Goal: Task Accomplishment & Management: Manage account settings

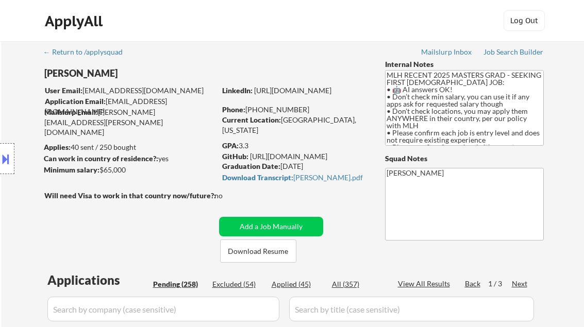
select select ""pending""
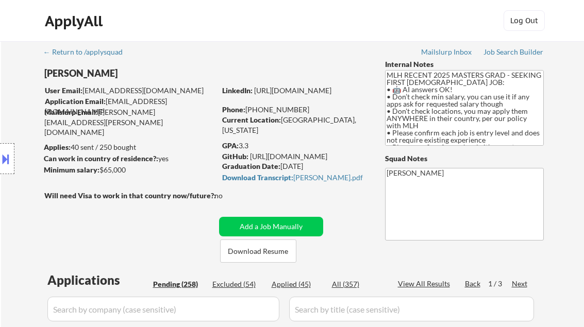
select select ""pending""
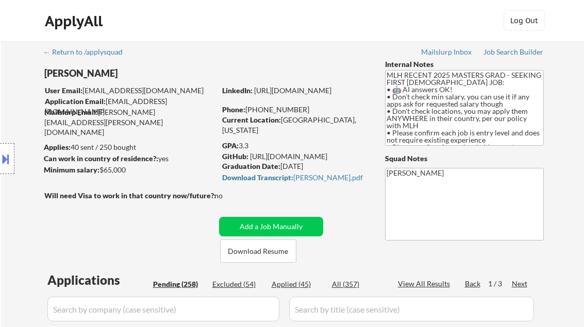
select select ""pending""
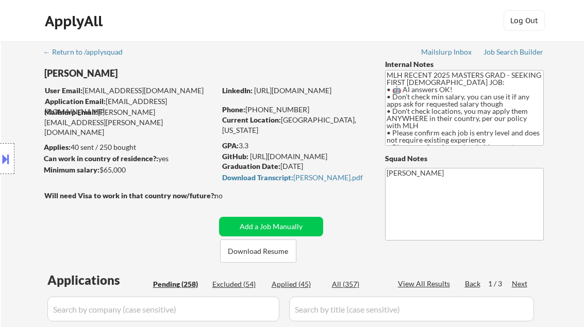
select select ""pending""
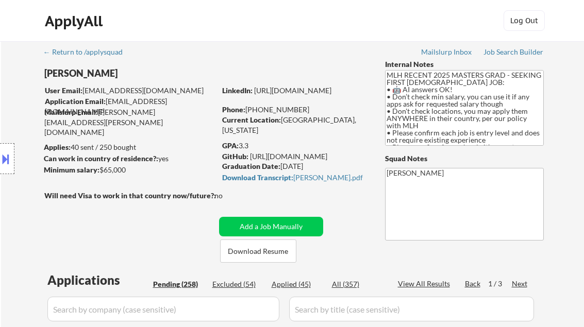
select select ""pending""
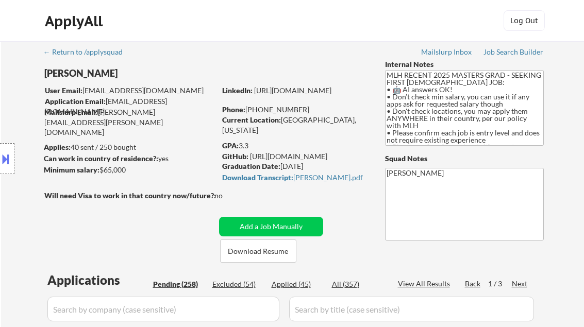
select select ""pending""
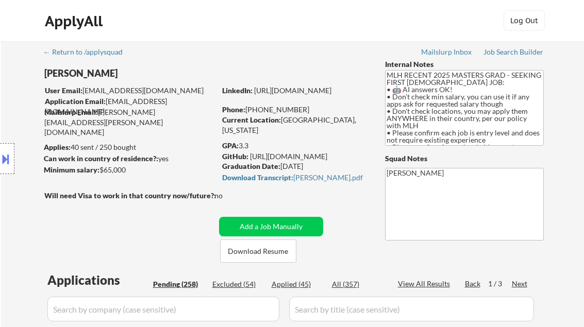
select select ""pending""
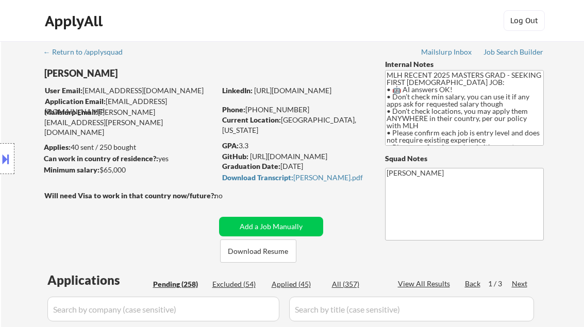
select select ""pending""
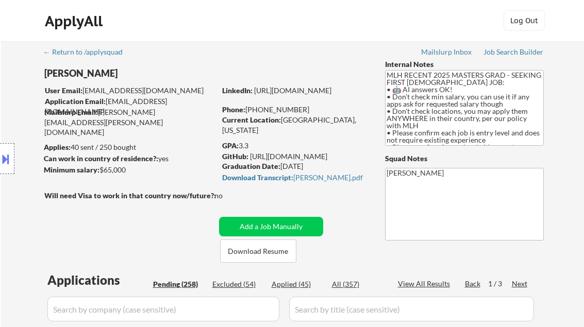
select select ""pending""
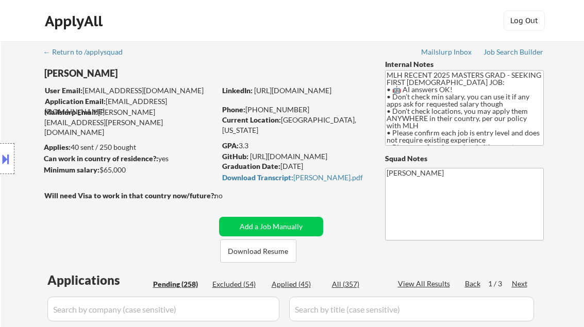
select select ""pending""
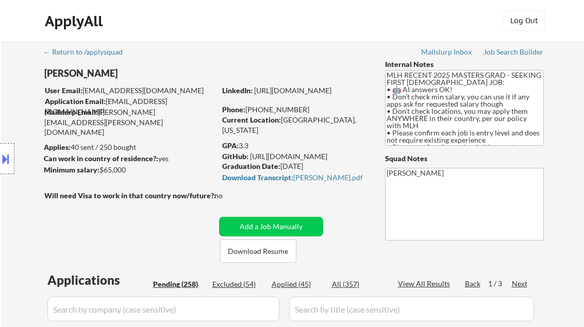
select select ""pending""
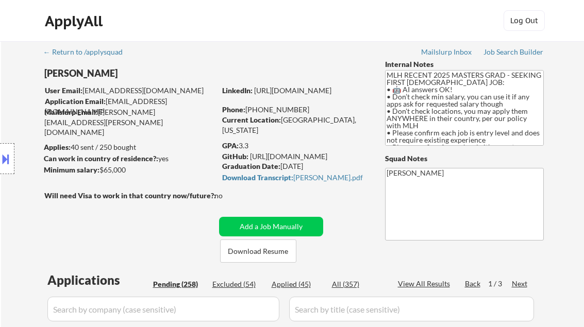
select select ""pending""
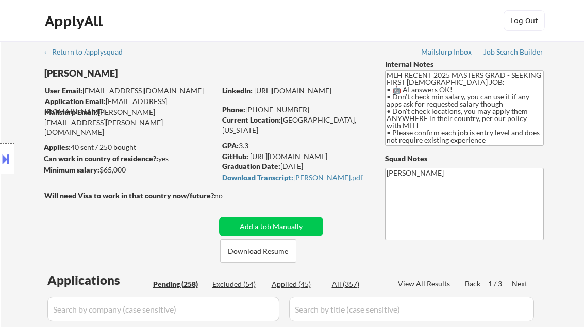
select select ""pending""
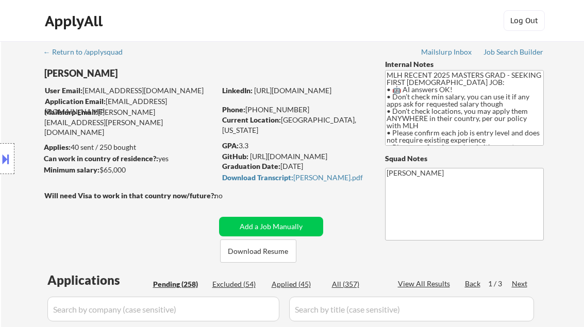
select select ""pending""
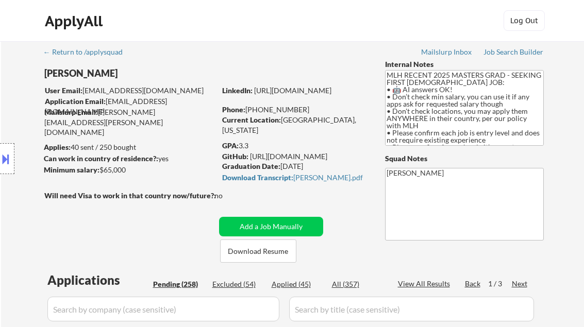
select select ""pending""
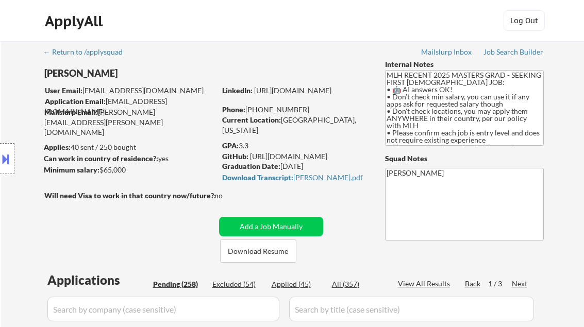
select select ""pending""
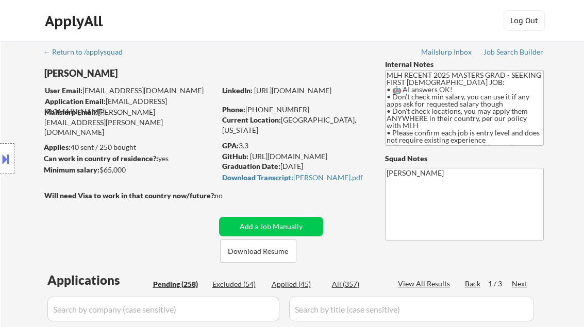
select select ""pending""
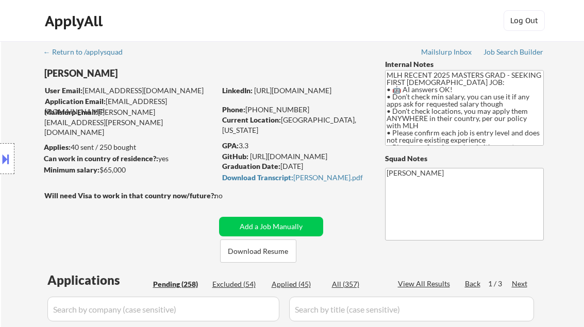
select select ""pending""
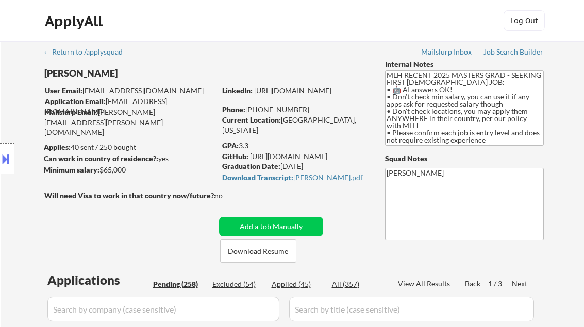
select select ""pending""
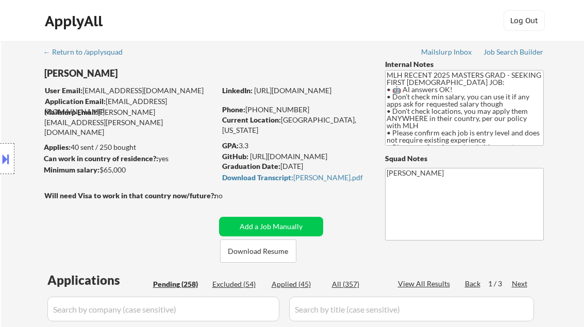
select select ""pending""
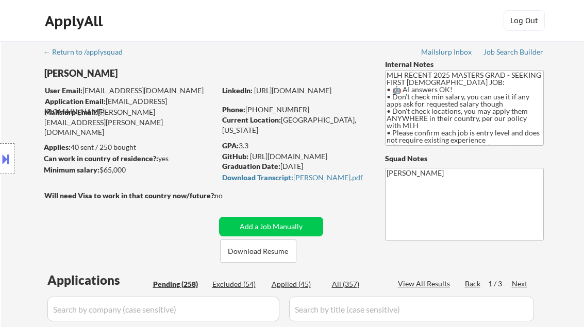
scroll to position [1896, 0]
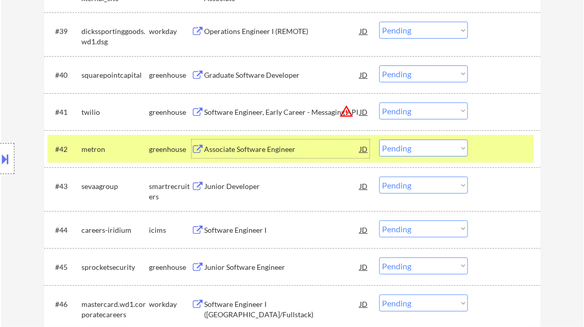
click at [414, 147] on select "Choose an option... Pending Applied Excluded (Questions) Excluded (Expired) Exc…" at bounding box center [423, 148] width 89 height 17
click at [379, 140] on select "Choose an option... Pending Applied Excluded (Questions) Excluded (Expired) Exc…" at bounding box center [423, 148] width 89 height 17
click at [239, 189] on div "Junior Developer" at bounding box center [283, 186] width 156 height 10
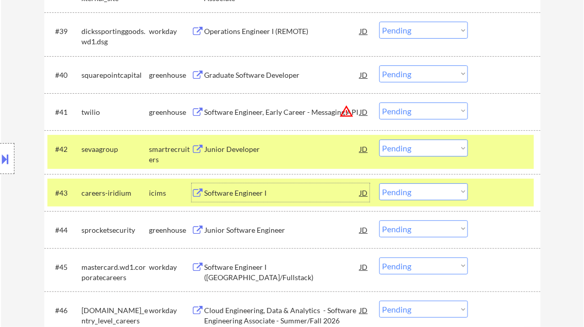
drag, startPoint x: 426, startPoint y: 149, endPoint x: 432, endPoint y: 156, distance: 8.8
click at [426, 149] on select "Choose an option... Pending Applied Excluded (Questions) Excluded (Expired) Exc…" at bounding box center [423, 148] width 89 height 17
click at [379, 140] on select "Choose an option... Pending Applied Excluded (Questions) Excluded (Expired) Exc…" at bounding box center [423, 148] width 89 height 17
click at [487, 154] on div at bounding box center [505, 149] width 45 height 19
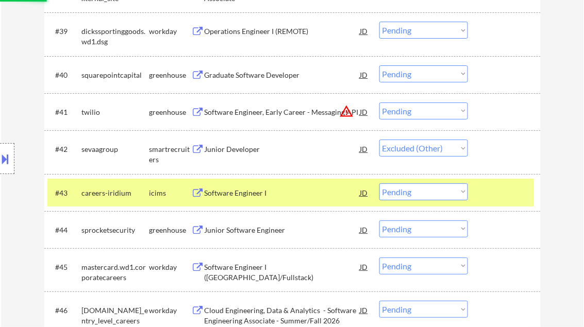
click at [492, 186] on div at bounding box center [505, 192] width 45 height 19
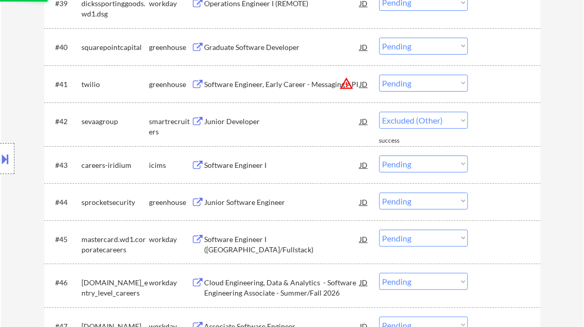
scroll to position [1938, 0]
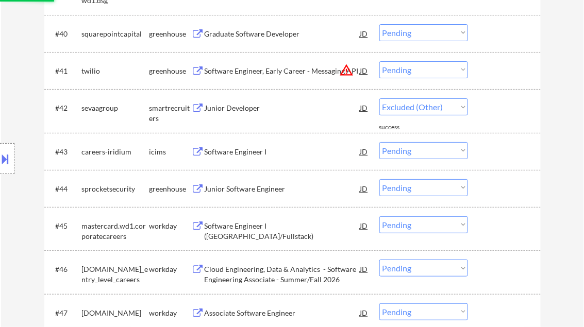
select select ""pending""
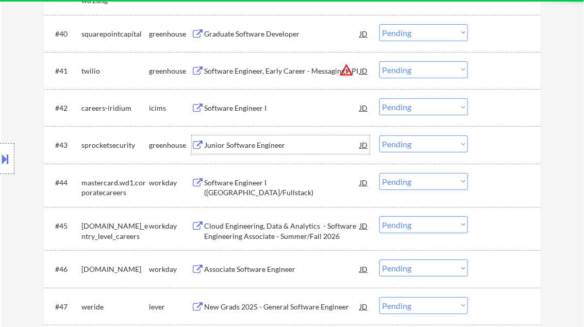
click at [248, 146] on div "Junior Software Engineer" at bounding box center [283, 145] width 156 height 10
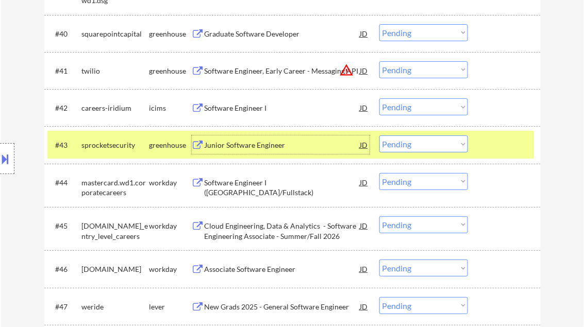
drag, startPoint x: 416, startPoint y: 146, endPoint x: 428, endPoint y: 154, distance: 14.3
click at [416, 146] on select "Choose an option... Pending Applied Excluded (Questions) Excluded (Expired) Exc…" at bounding box center [423, 144] width 89 height 17
click at [379, 136] on select "Choose an option... Pending Applied Excluded (Questions) Excluded (Expired) Exc…" at bounding box center [423, 144] width 89 height 17
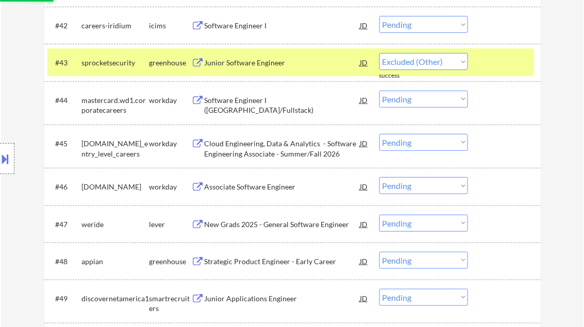
select select ""pending""
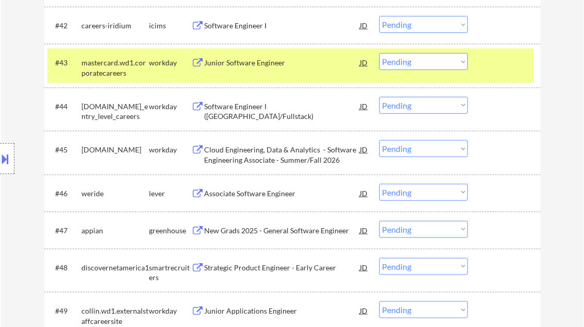
click at [268, 233] on div "New Grads 2025 - General Software Engineer" at bounding box center [283, 231] width 156 height 10
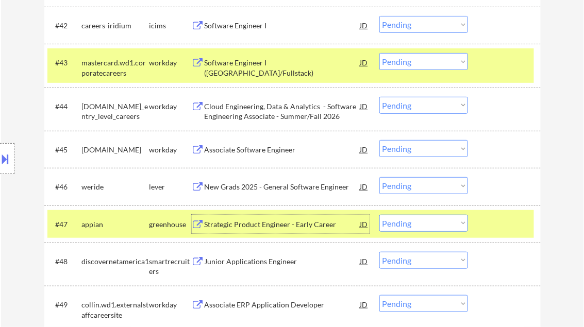
click at [424, 224] on select "Choose an option... Pending Applied Excluded (Questions) Excluded (Expired) Exc…" at bounding box center [423, 223] width 89 height 17
click at [379, 215] on select "Choose an option... Pending Applied Excluded (Questions) Excluded (Expired) Exc…" at bounding box center [423, 223] width 89 height 17
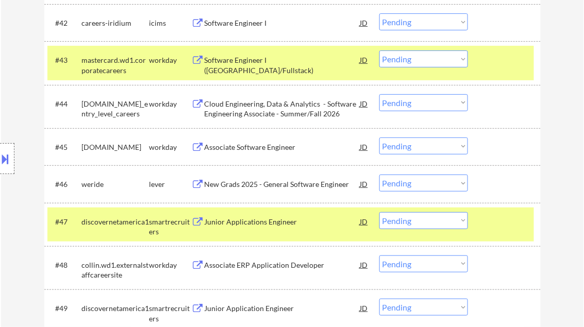
scroll to position [2103, 0]
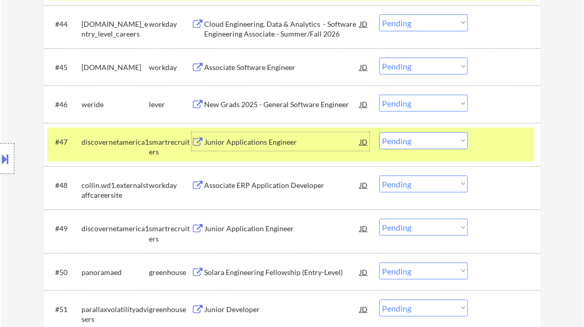
click at [265, 145] on div "Junior Applications Engineer" at bounding box center [283, 142] width 156 height 10
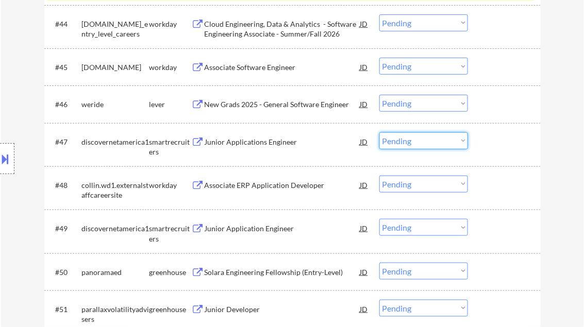
click at [401, 145] on select "Choose an option... Pending Applied Excluded (Questions) Excluded (Expired) Exc…" at bounding box center [423, 140] width 89 height 17
click at [379, 132] on select "Choose an option... Pending Applied Excluded (Questions) Excluded (Expired) Exc…" at bounding box center [423, 140] width 89 height 17
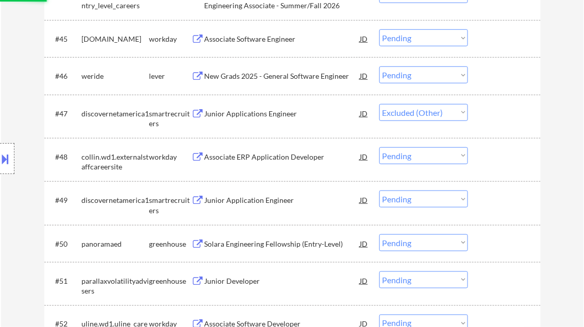
scroll to position [2144, 0]
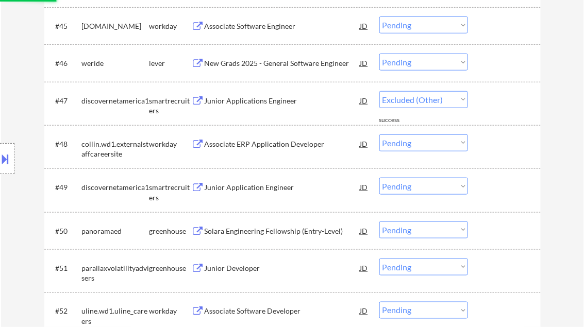
select select ""pending""
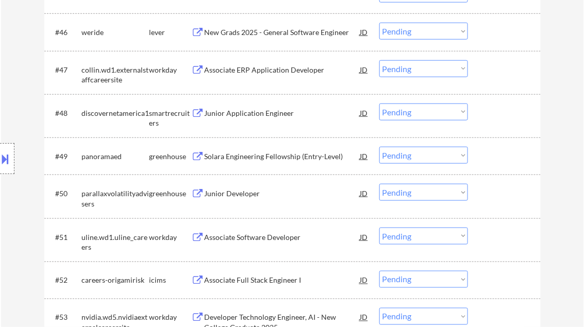
scroll to position [2185, 0]
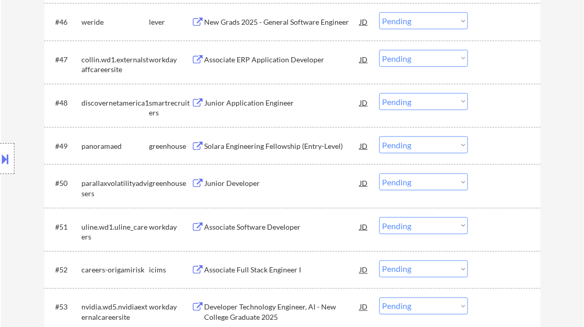
click at [241, 180] on div "Junior Developer" at bounding box center [283, 183] width 156 height 10
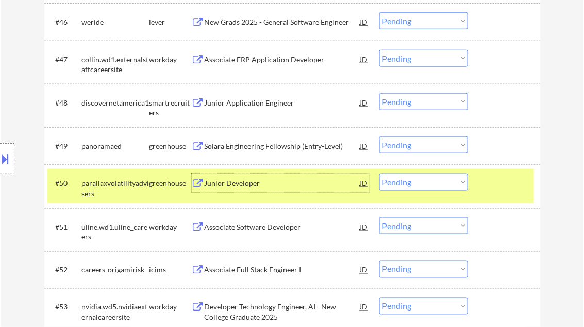
click at [404, 184] on select "Choose an option... Pending Applied Excluded (Questions) Excluded (Expired) Exc…" at bounding box center [423, 182] width 89 height 17
click at [379, 174] on select "Choose an option... Pending Applied Excluded (Questions) Excluded (Expired) Exc…" at bounding box center [423, 182] width 89 height 17
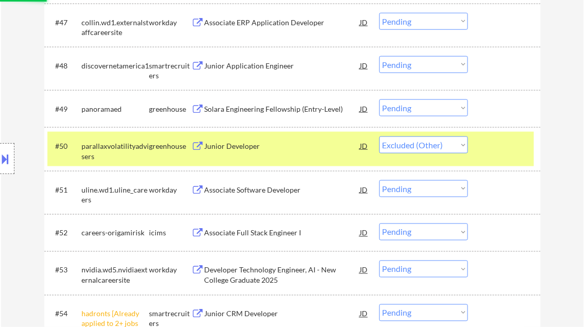
scroll to position [2267, 0]
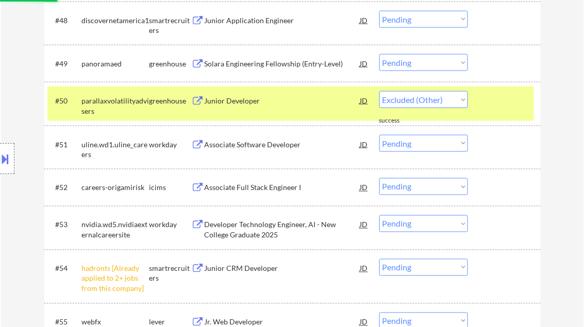
select select ""pending""
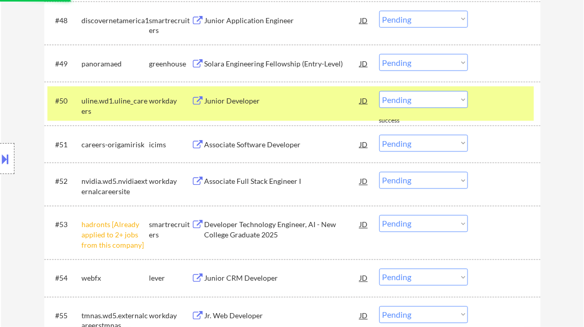
scroll to position [2350, 0]
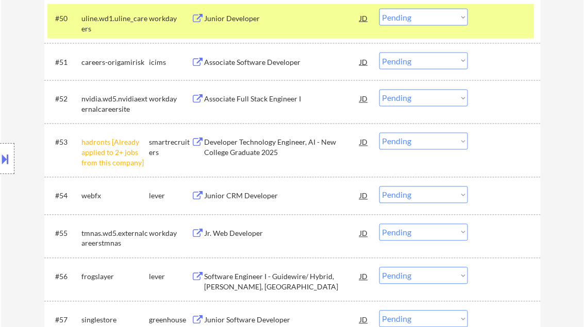
click at [402, 143] on select "Choose an option... Pending Applied Excluded (Questions) Excluded (Expired) Exc…" at bounding box center [423, 141] width 89 height 17
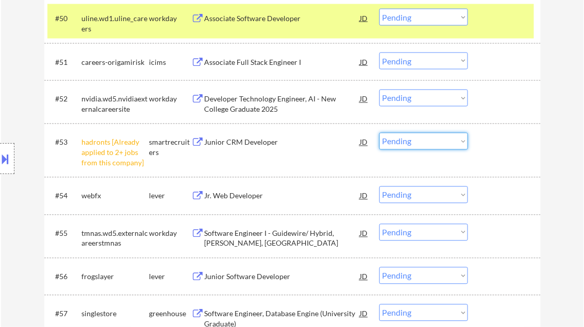
click at [418, 142] on select "Choose an option... Pending Applied Excluded (Questions) Excluded (Expired) Exc…" at bounding box center [423, 141] width 89 height 17
click at [379, 133] on select "Choose an option... Pending Applied Excluded (Questions) Excluded (Expired) Exc…" at bounding box center [423, 141] width 89 height 17
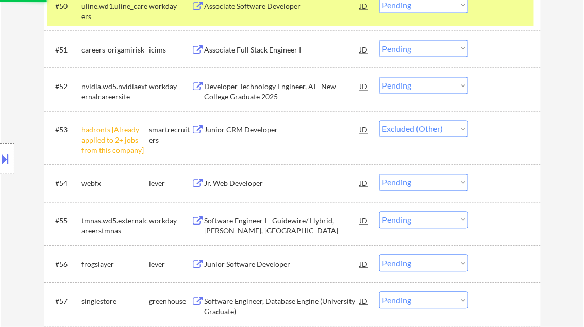
scroll to position [2391, 0]
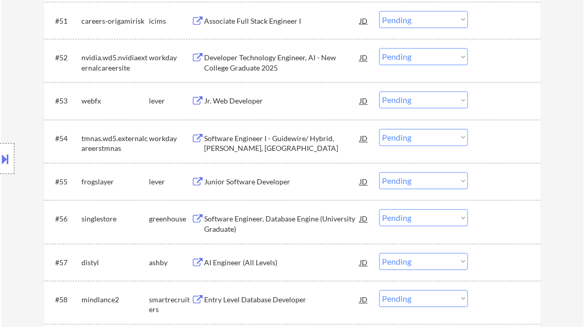
click at [243, 103] on div "Jr. Web Developer" at bounding box center [283, 101] width 156 height 10
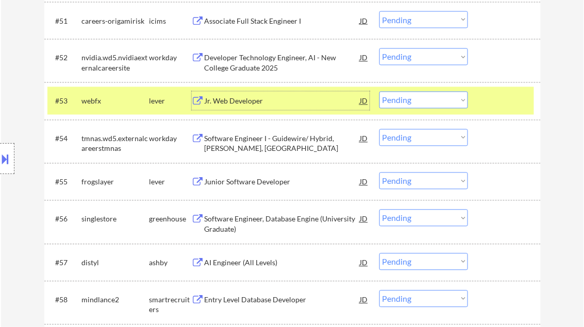
click at [400, 104] on select "Choose an option... Pending Applied Excluded (Questions) Excluded (Expired) Exc…" at bounding box center [423, 100] width 89 height 17
click at [379, 92] on select "Choose an option... Pending Applied Excluded (Questions) Excluded (Expired) Exc…" at bounding box center [423, 100] width 89 height 17
select select ""pending""
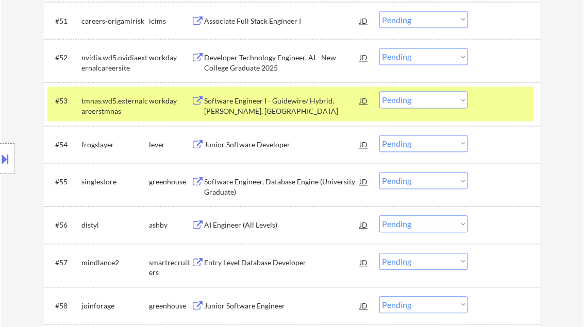
click at [263, 142] on div "Junior Software Developer" at bounding box center [283, 145] width 156 height 10
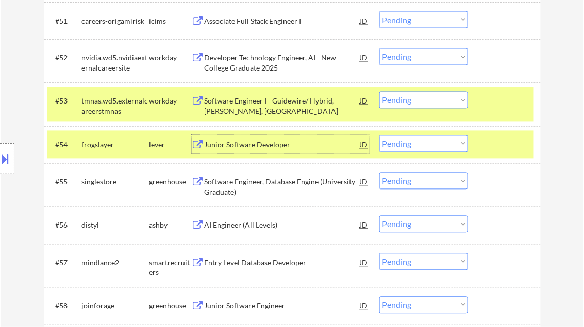
click at [413, 148] on select "Choose an option... Pending Applied Excluded (Questions) Excluded (Expired) Exc…" at bounding box center [423, 144] width 89 height 17
click at [379, 136] on select "Choose an option... Pending Applied Excluded (Questions) Excluded (Expired) Exc…" at bounding box center [423, 144] width 89 height 17
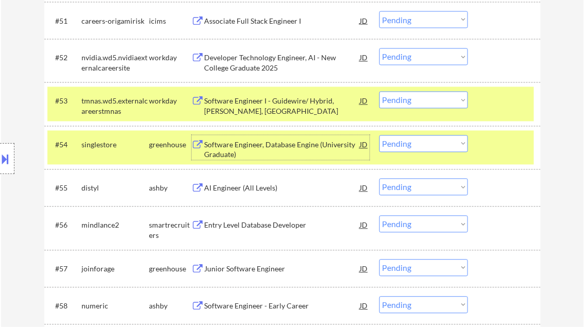
click at [283, 149] on div "Software Engineer, Database Engine (University Graduate)" at bounding box center [283, 150] width 156 height 20
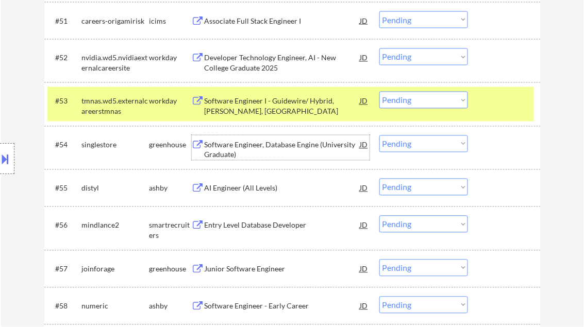
click at [410, 143] on select "Choose an option... Pending Applied Excluded (Questions) Excluded (Expired) Exc…" at bounding box center [423, 144] width 89 height 17
click at [379, 136] on select "Choose an option... Pending Applied Excluded (Questions) Excluded (Expired) Exc…" at bounding box center [423, 144] width 89 height 17
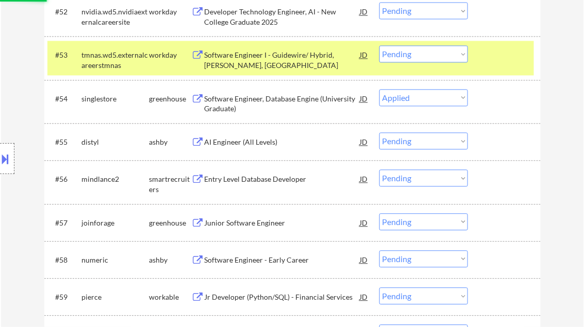
scroll to position [2474, 0]
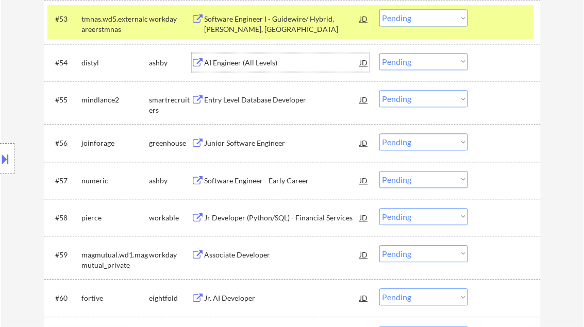
click at [248, 65] on div "AI Engineer (All Levels)" at bounding box center [283, 63] width 156 height 10
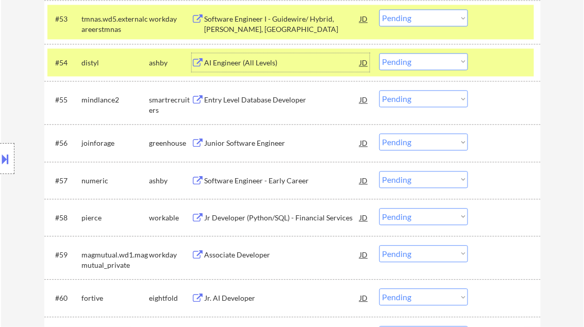
click at [409, 65] on select "Choose an option... Pending Applied Excluded (Questions) Excluded (Expired) Exc…" at bounding box center [423, 61] width 89 height 17
click at [379, 53] on select "Choose an option... Pending Applied Excluded (Questions) Excluded (Expired) Exc…" at bounding box center [423, 61] width 89 height 17
click at [247, 103] on div "Entry Level Database Developer" at bounding box center [283, 100] width 156 height 10
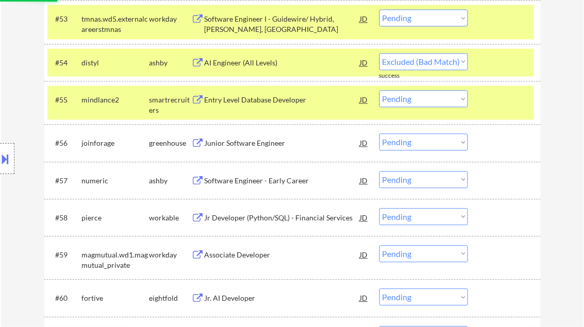
select select ""pending""
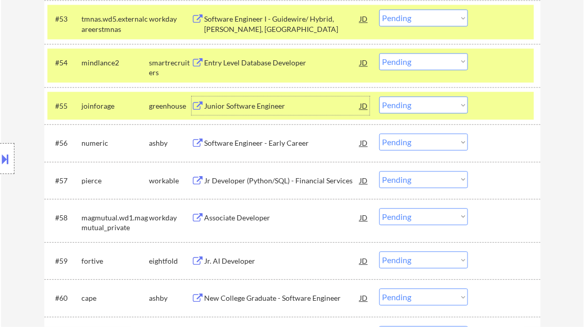
click at [418, 109] on select "Choose an option... Pending Applied Excluded (Questions) Excluded (Expired) Exc…" at bounding box center [423, 104] width 89 height 17
click at [379, 96] on select "Choose an option... Pending Applied Excluded (Questions) Excluded (Expired) Exc…" at bounding box center [423, 104] width 89 height 17
select select ""pending""
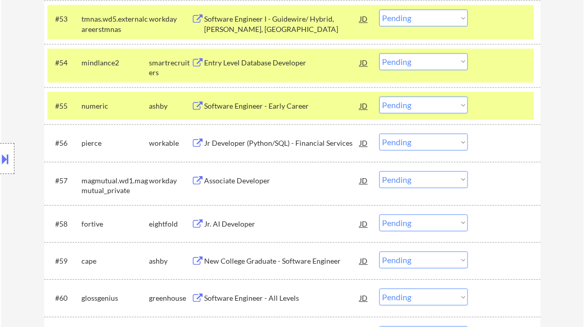
drag, startPoint x: 417, startPoint y: 63, endPoint x: 430, endPoint y: 71, distance: 15.5
click at [417, 63] on select "Choose an option... Pending Applied Excluded (Questions) Excluded (Expired) Exc…" at bounding box center [423, 61] width 89 height 17
click at [379, 53] on select "Choose an option... Pending Applied Excluded (Questions) Excluded (Expired) Exc…" at bounding box center [423, 61] width 89 height 17
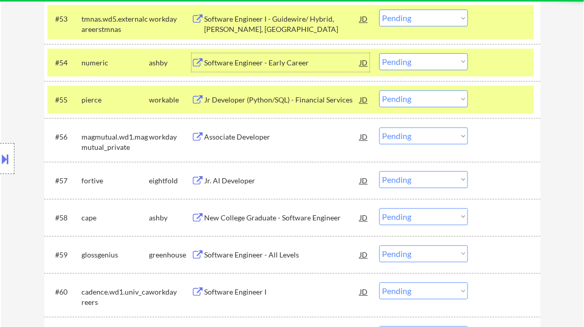
click at [266, 62] on div "Software Engineer - Early Career" at bounding box center [283, 63] width 156 height 10
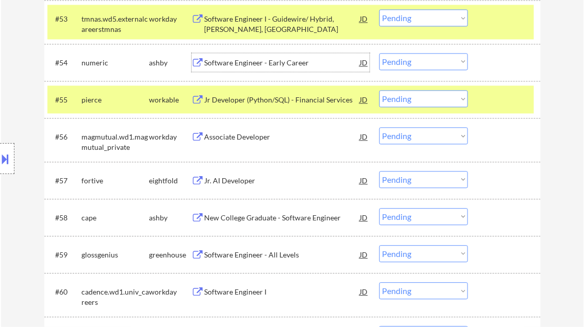
drag, startPoint x: 402, startPoint y: 61, endPoint x: 417, endPoint y: 71, distance: 17.4
click at [402, 61] on select "Choose an option... Pending Applied Excluded (Questions) Excluded (Expired) Exc…" at bounding box center [423, 61] width 89 height 17
click at [379, 53] on select "Choose an option... Pending Applied Excluded (Questions) Excluded (Expired) Exc…" at bounding box center [423, 61] width 89 height 17
select select ""pending""
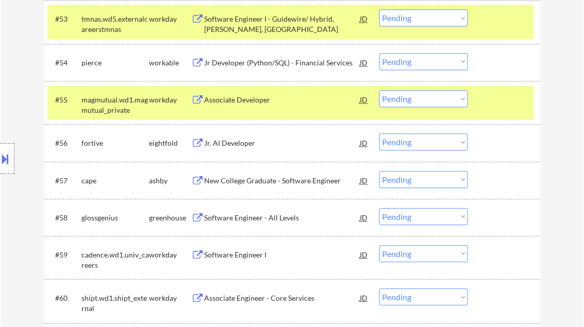
click at [290, 181] on div "New College Graduate - Software Engineer" at bounding box center [283, 181] width 156 height 10
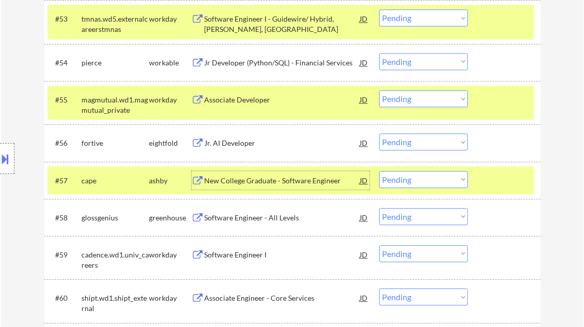
click at [410, 180] on select "Choose an option... Pending Applied Excluded (Questions) Excluded (Expired) Exc…" at bounding box center [423, 179] width 89 height 17
click at [379, 171] on select "Choose an option... Pending Applied Excluded (Questions) Excluded (Expired) Exc…" at bounding box center [423, 179] width 89 height 17
select select ""pending""
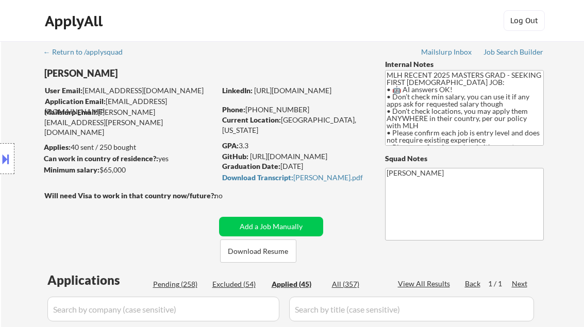
select select ""applied""
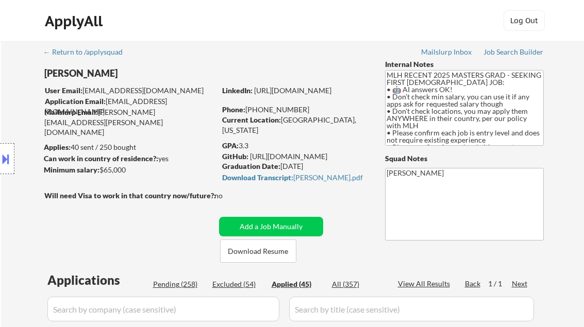
select select ""applied""
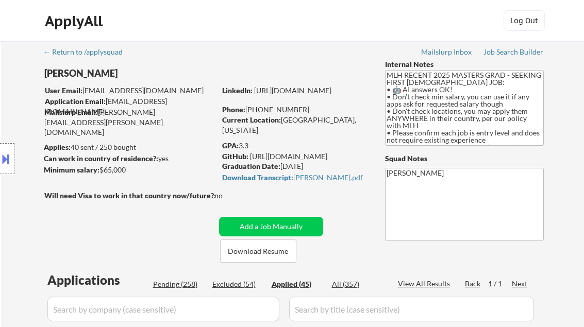
select select ""applied""
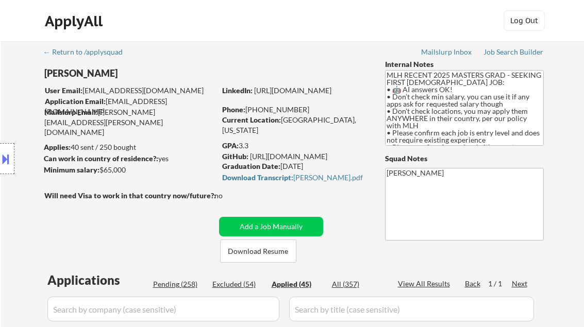
select select ""applied""
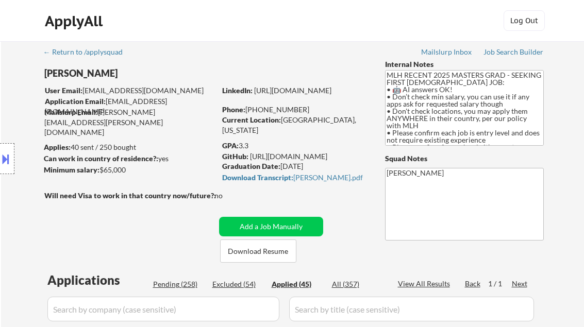
select select ""applied""
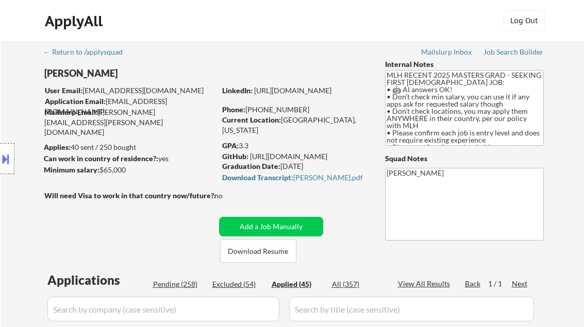
select select ""applied""
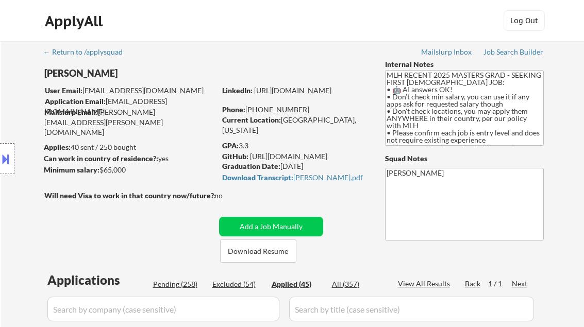
select select ""applied""
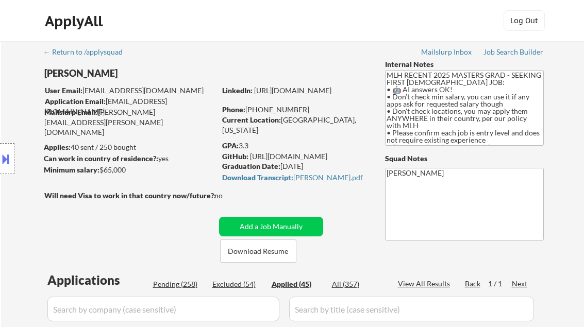
select select ""applied""
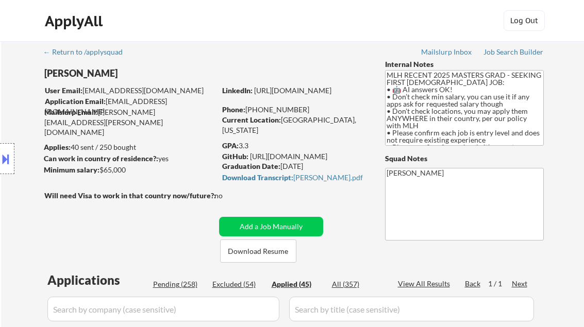
select select ""applied""
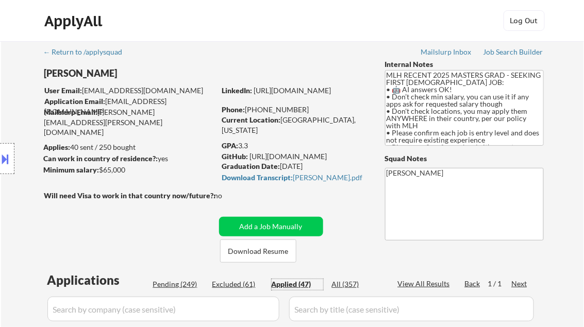
select select ""applied""
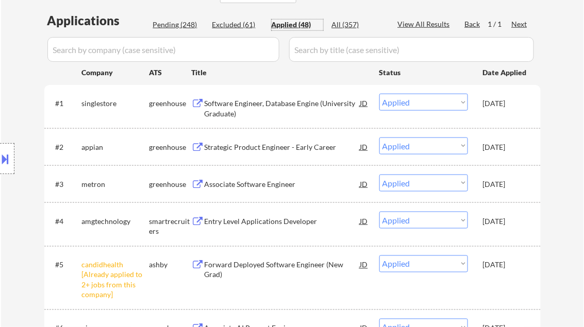
scroll to position [247, 0]
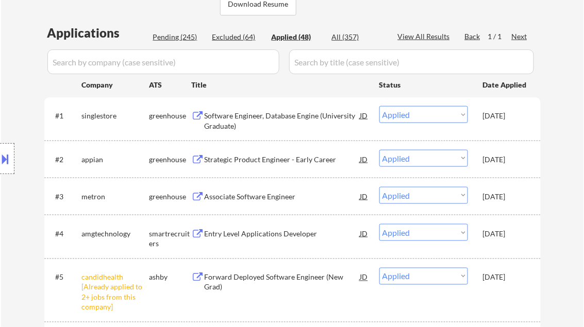
select select ""applied""
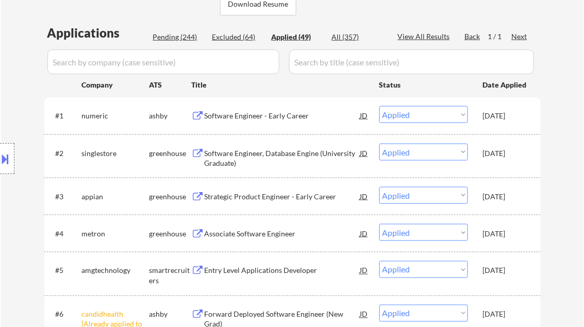
select select ""applied""
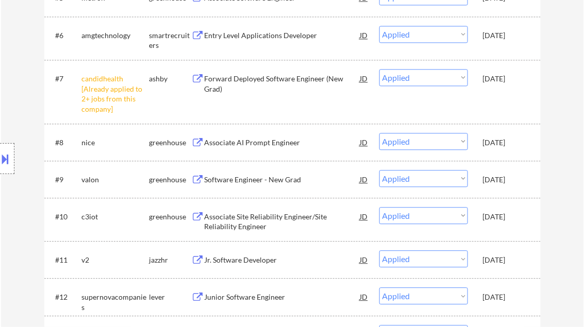
scroll to position [536, 0]
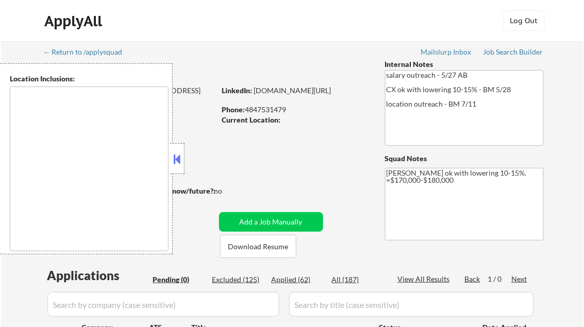
click at [178, 153] on button at bounding box center [177, 159] width 11 height 15
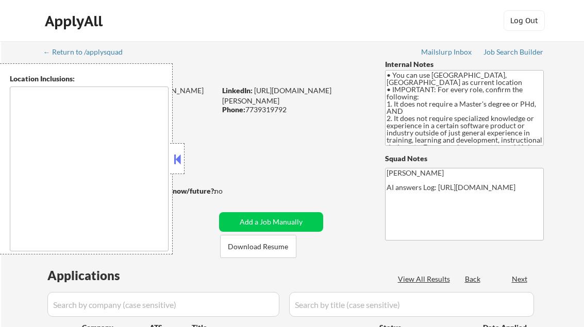
type textarea "Champaign, IL Urbana, IL Savoy, IL St. [PERSON_NAME], IL Mahomet, IL Tolono, IL…"
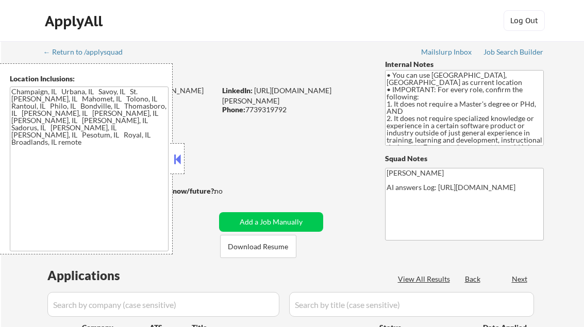
select select ""pending""
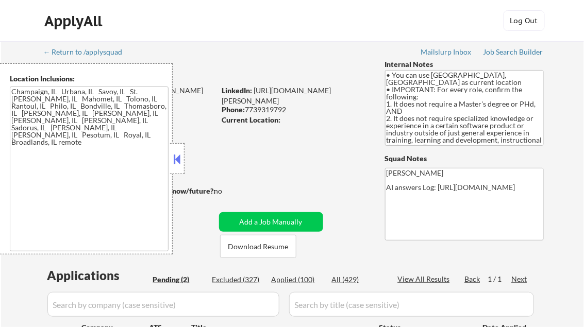
click at [173, 152] on button at bounding box center [177, 159] width 11 height 15
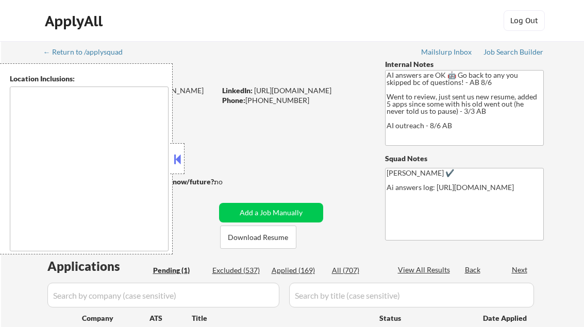
select select ""pending""
type textarea "Dallas, TX Irving, TX Garland, TX Mesquite, TX Richardson, TX Carrollton, TX Pl…"
